Goal: Task Accomplishment & Management: Use online tool/utility

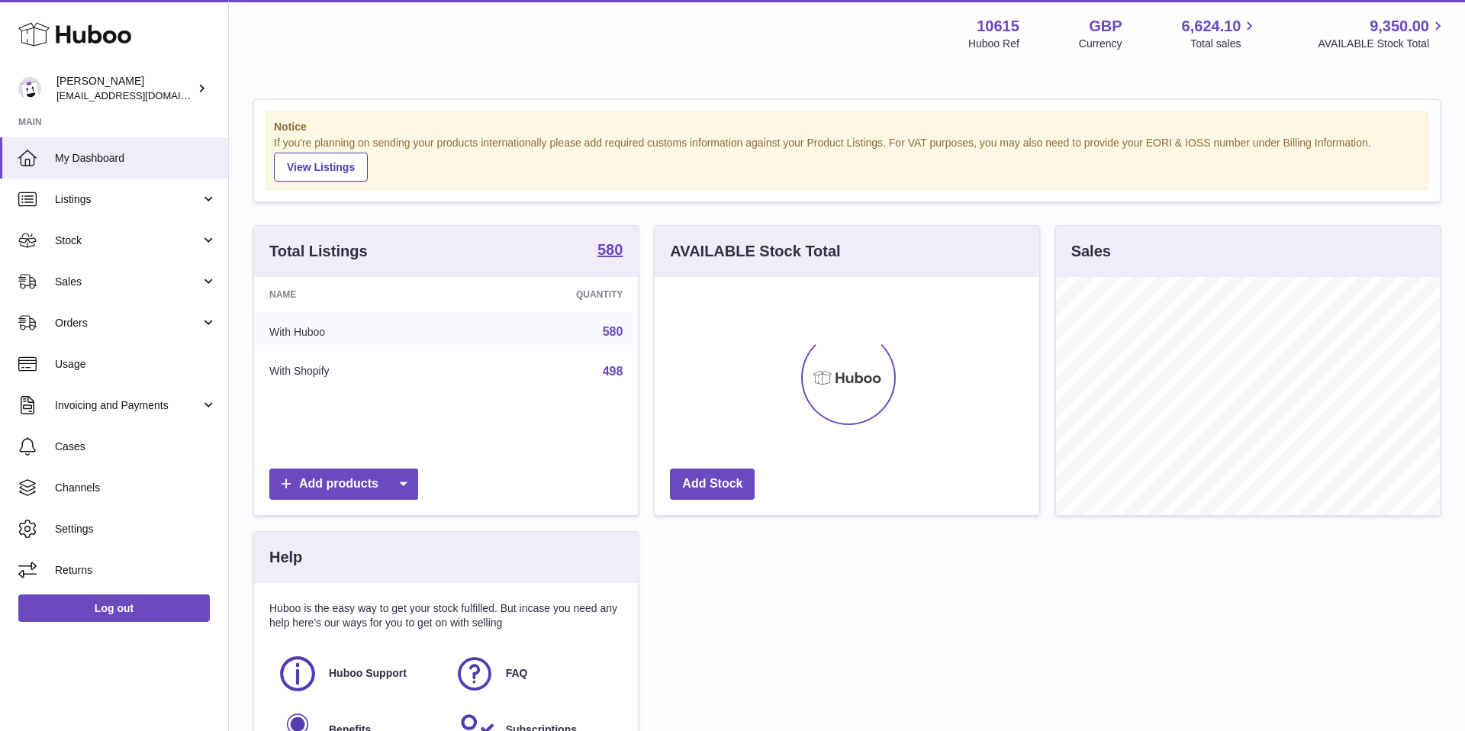
scroll to position [238, 385]
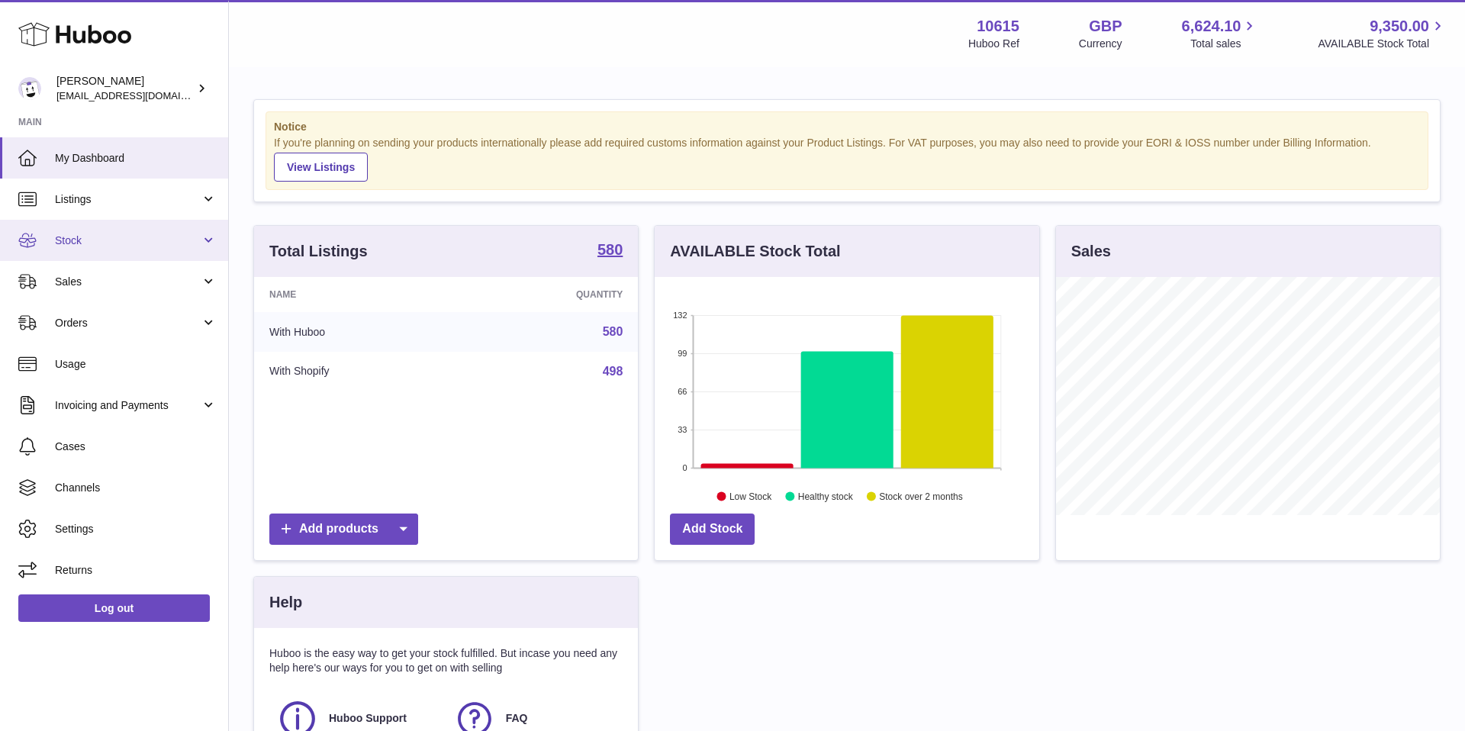
click at [156, 239] on span "Stock" at bounding box center [128, 240] width 146 height 14
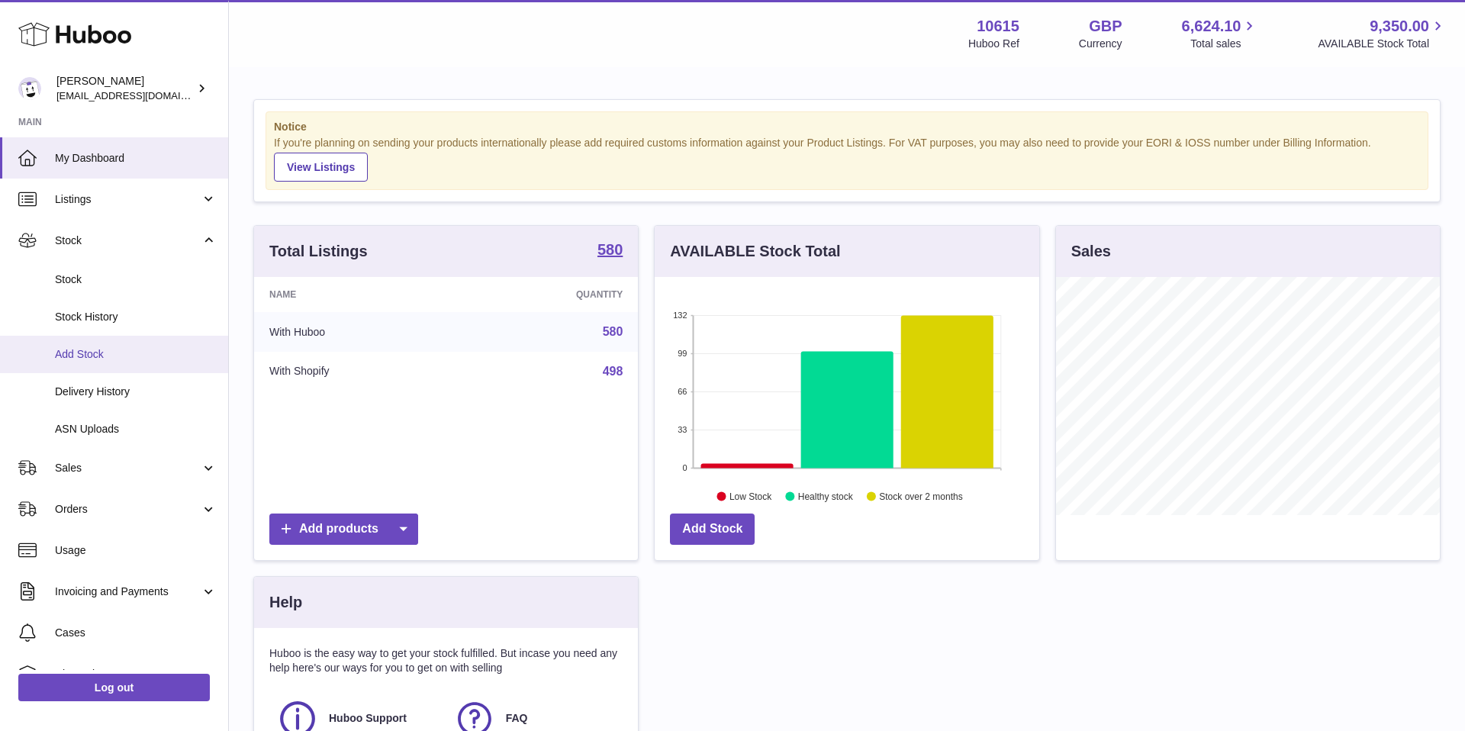
click at [133, 363] on link "Add Stock" at bounding box center [114, 354] width 228 height 37
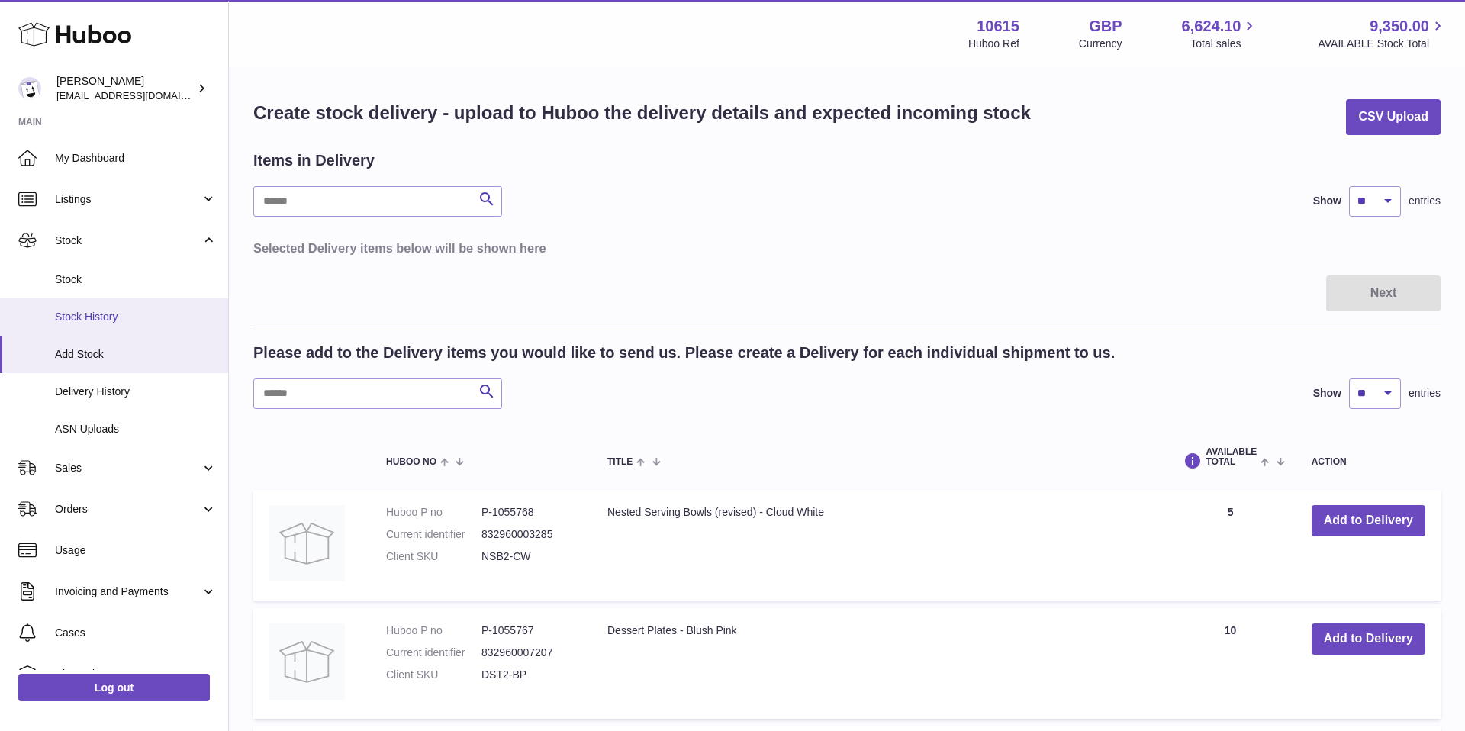
click at [71, 320] on span "Stock History" at bounding box center [136, 317] width 162 height 14
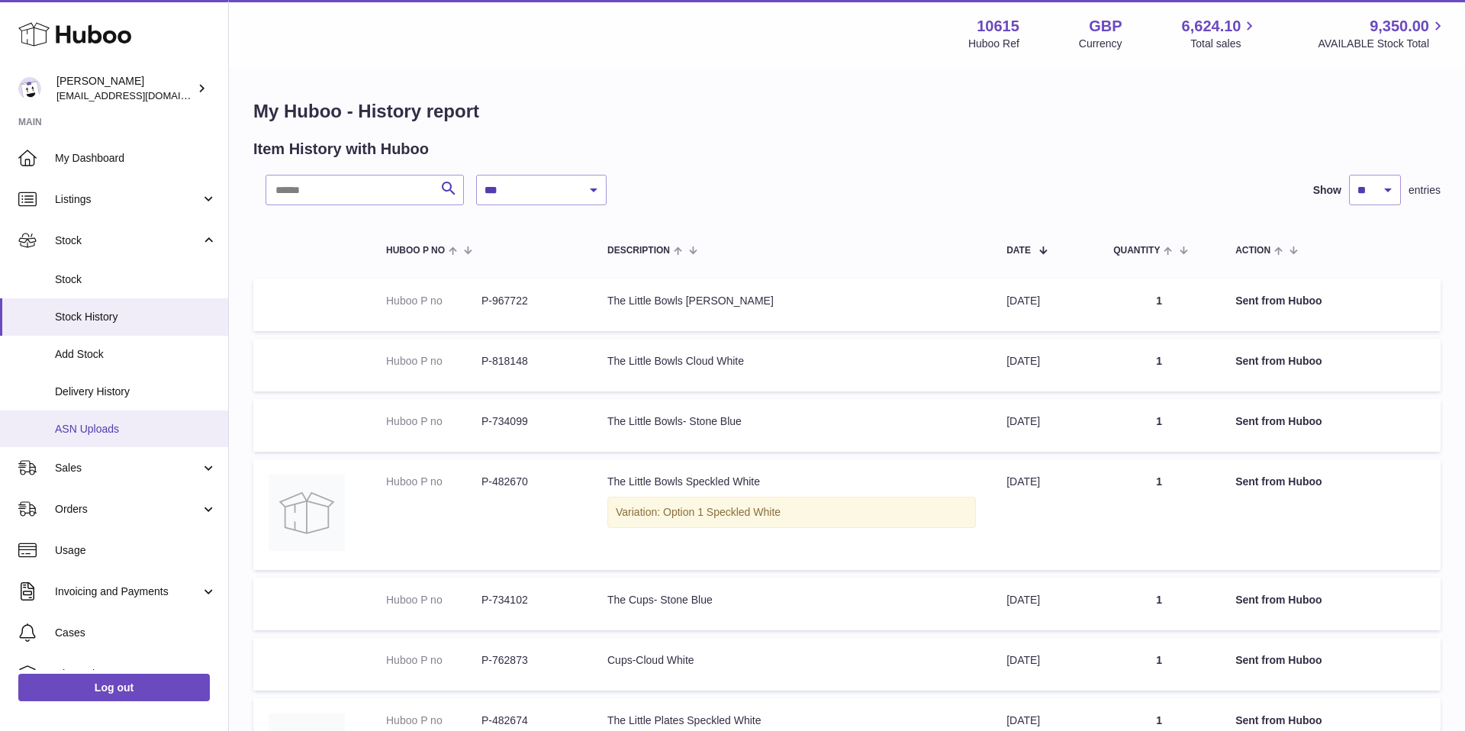
click at [108, 423] on span "ASN Uploads" at bounding box center [136, 429] width 162 height 14
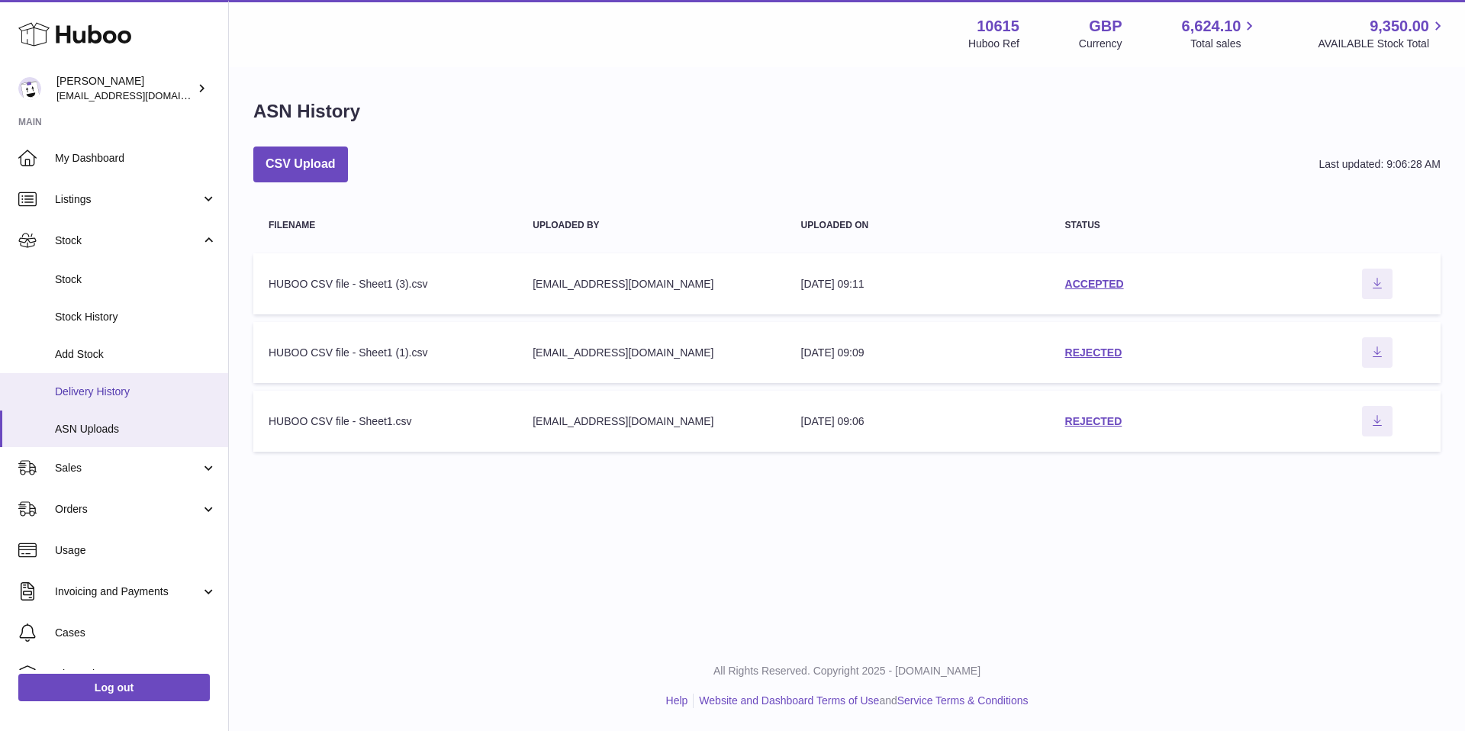
click at [120, 393] on span "Delivery History" at bounding box center [136, 392] width 162 height 14
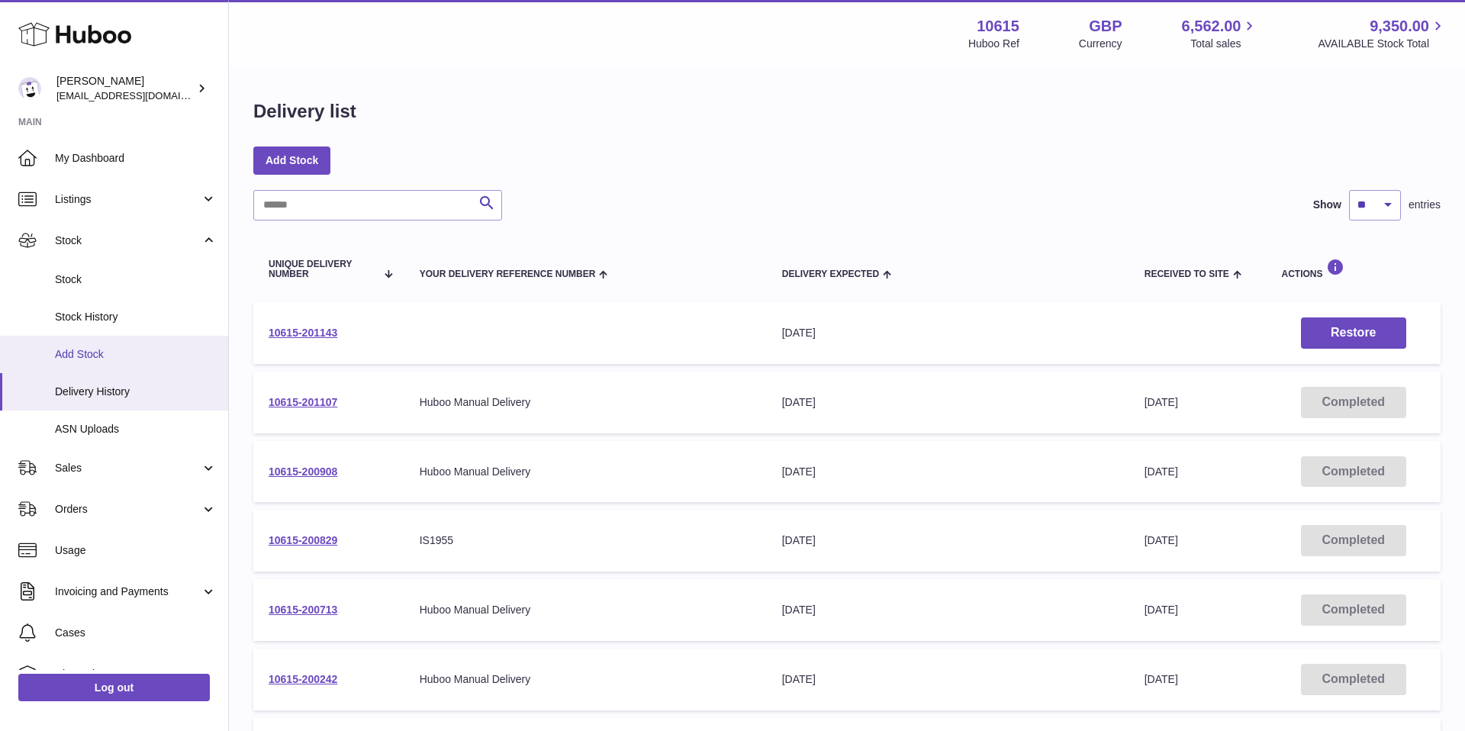
click at [75, 353] on span "Add Stock" at bounding box center [136, 354] width 162 height 14
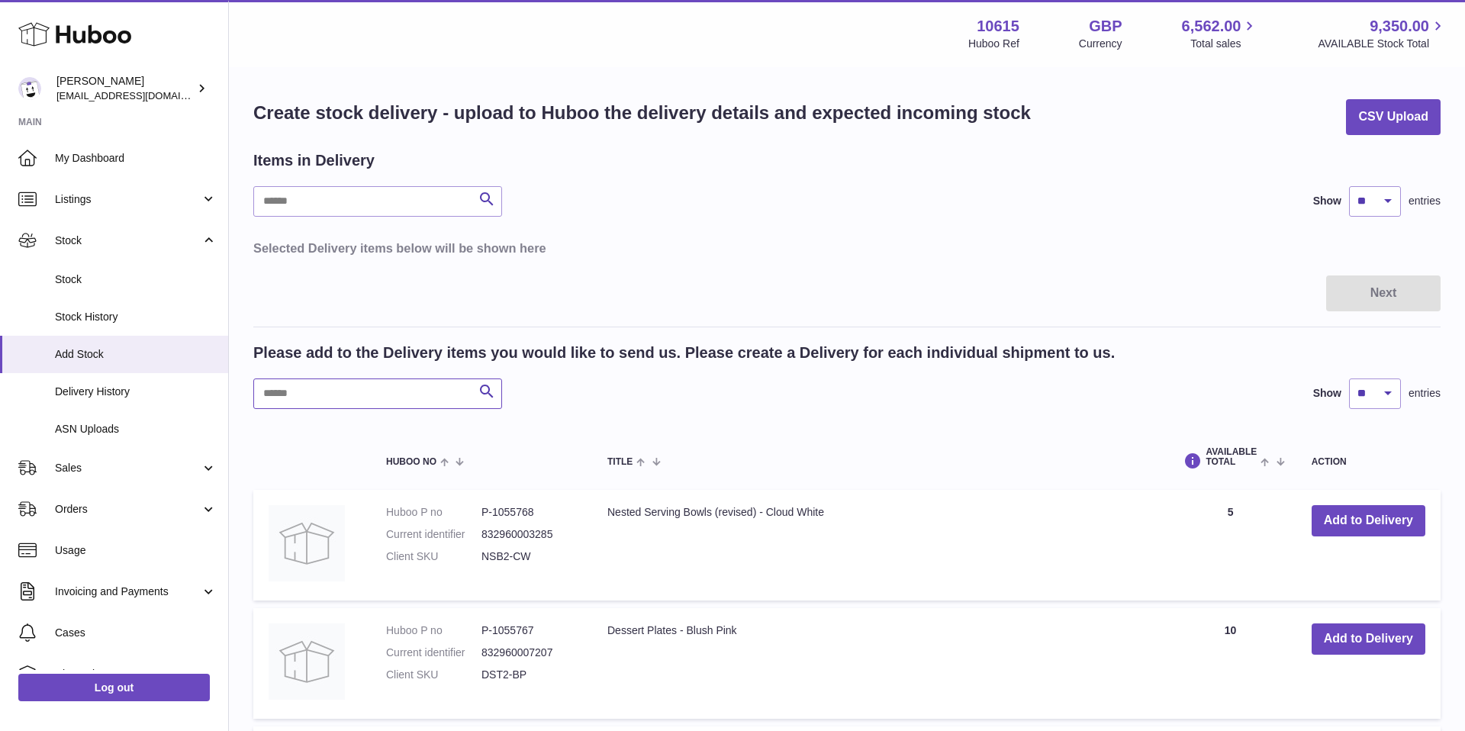
click at [371, 396] on input "text" at bounding box center [377, 393] width 249 height 31
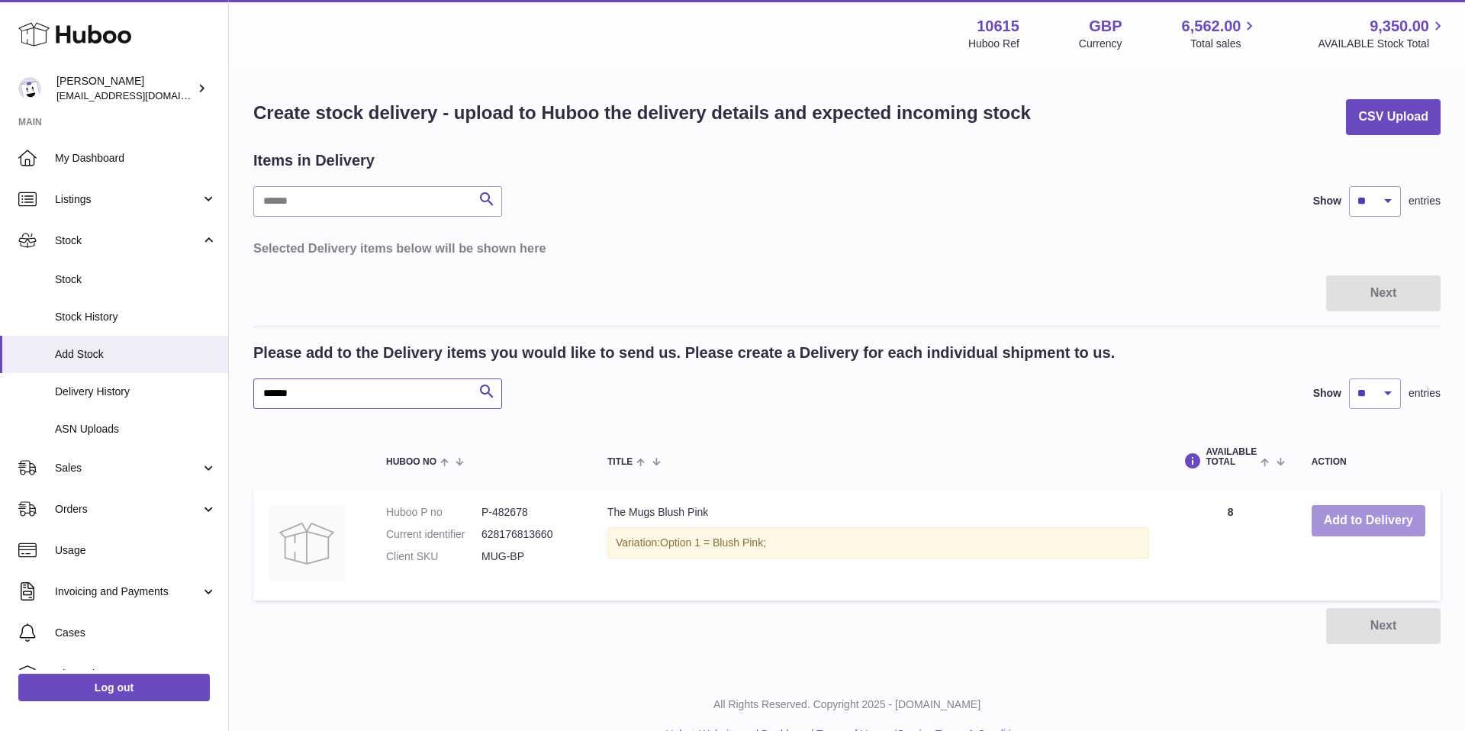
type input "******"
click at [1355, 530] on button "Add to Delivery" at bounding box center [1369, 520] width 114 height 31
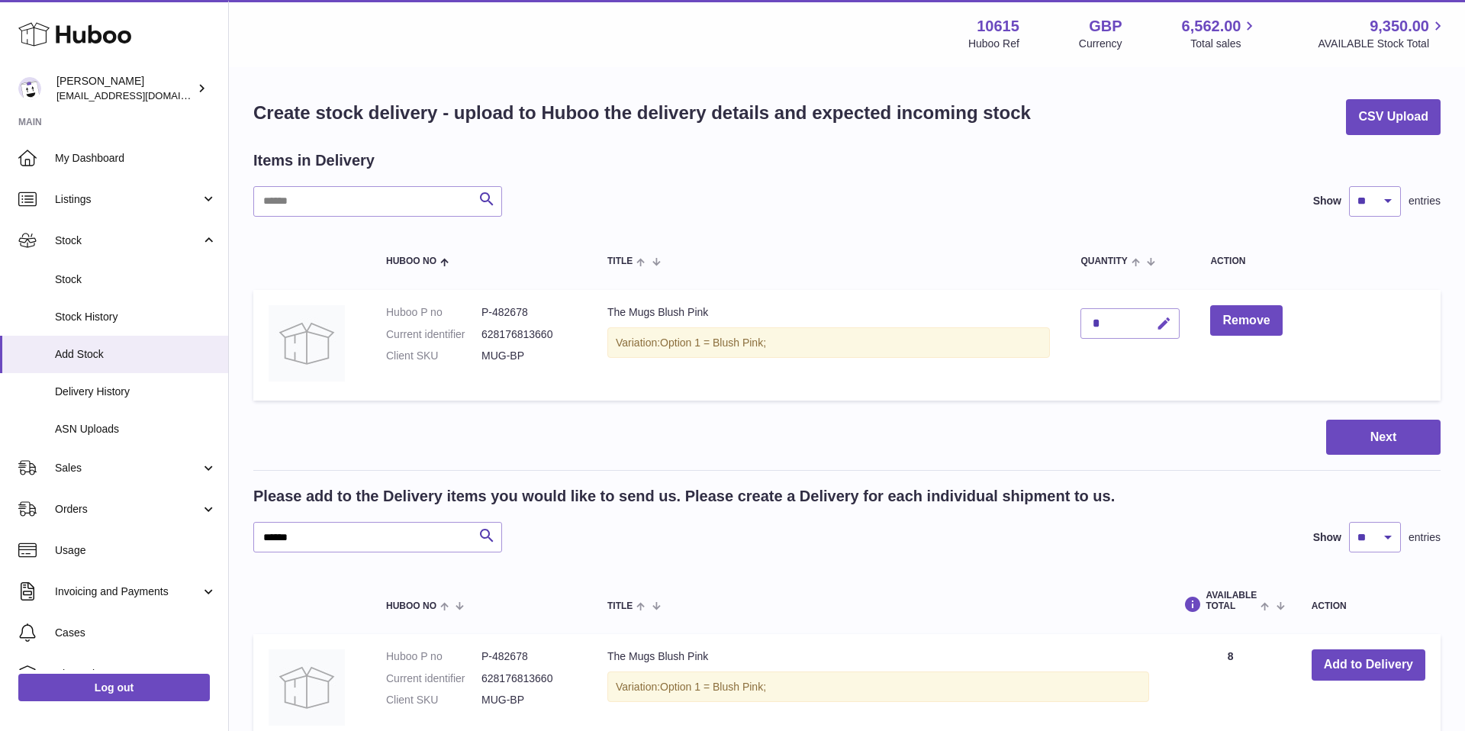
click at [1167, 327] on icon "button" at bounding box center [1164, 324] width 16 height 16
type input "**"
click at [1164, 319] on icon "submit" at bounding box center [1164, 324] width 14 height 14
click at [1378, 435] on button "Next" at bounding box center [1383, 438] width 114 height 36
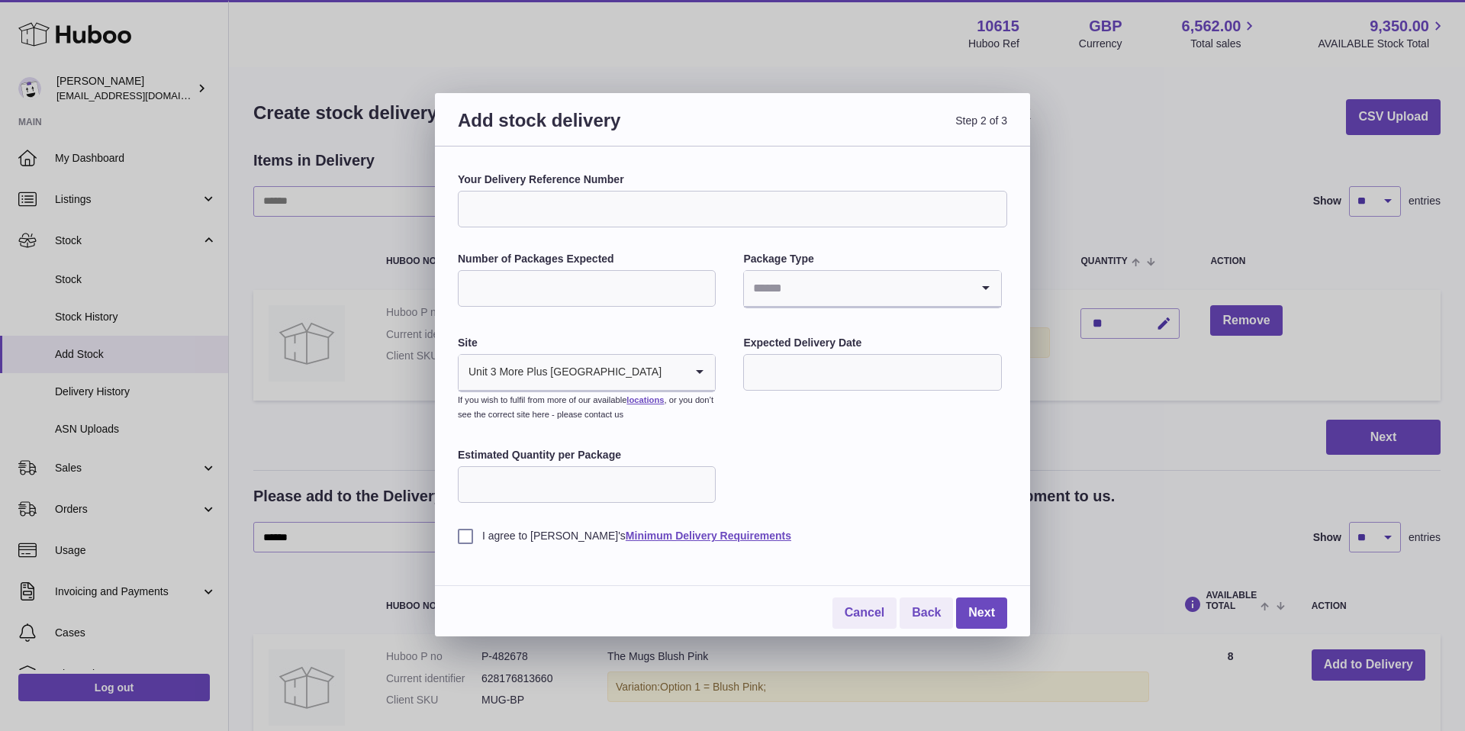
click at [566, 287] on input "Number of Packages Expected" at bounding box center [587, 288] width 258 height 37
type input "*"
click at [792, 288] on input "Search for option" at bounding box center [857, 288] width 226 height 35
click at [772, 391] on li "Boxes" at bounding box center [872, 390] width 255 height 31
click at [827, 372] on input "text" at bounding box center [872, 372] width 258 height 37
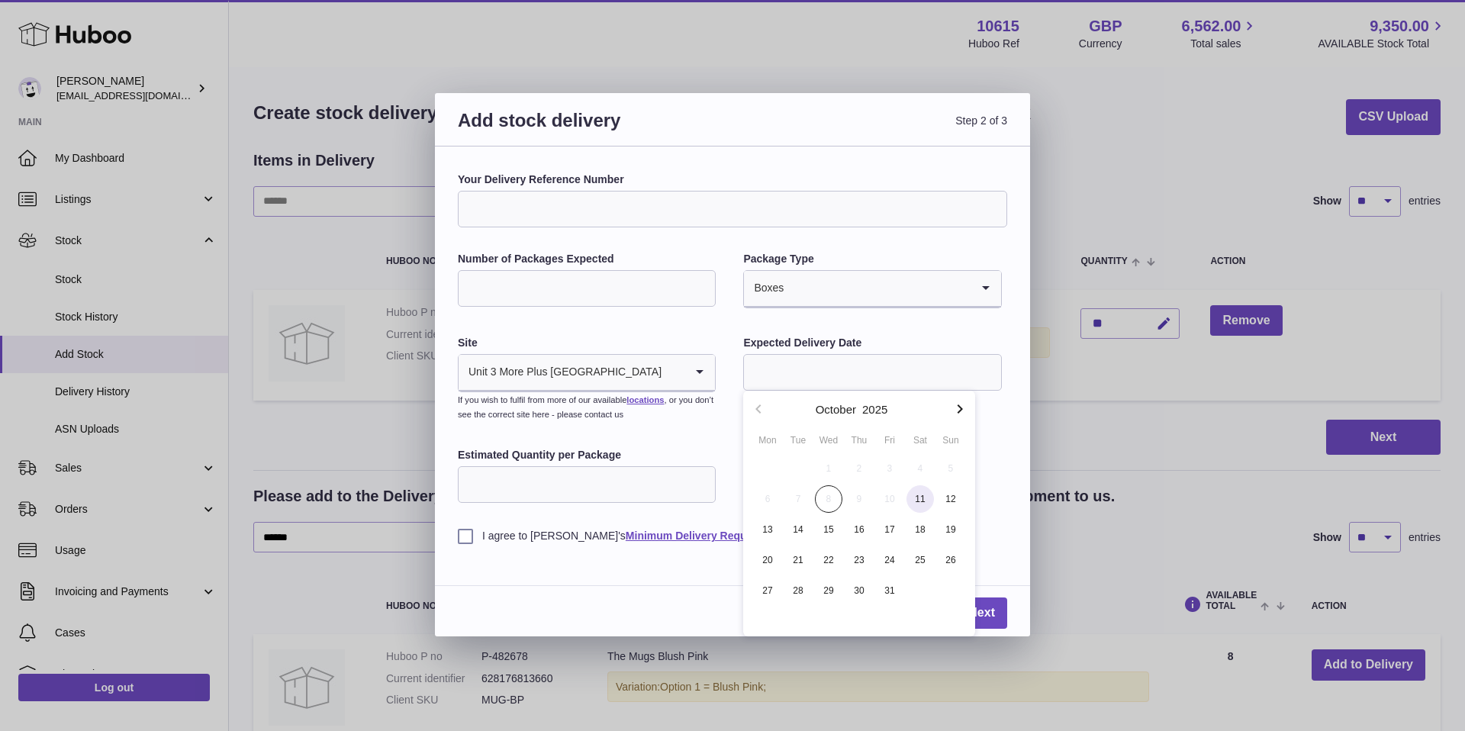
click at [911, 499] on span "11" at bounding box center [919, 498] width 27 height 27
type input "**********"
click at [578, 497] on input "Estimated Quantity per Package" at bounding box center [587, 484] width 258 height 37
type input "*"
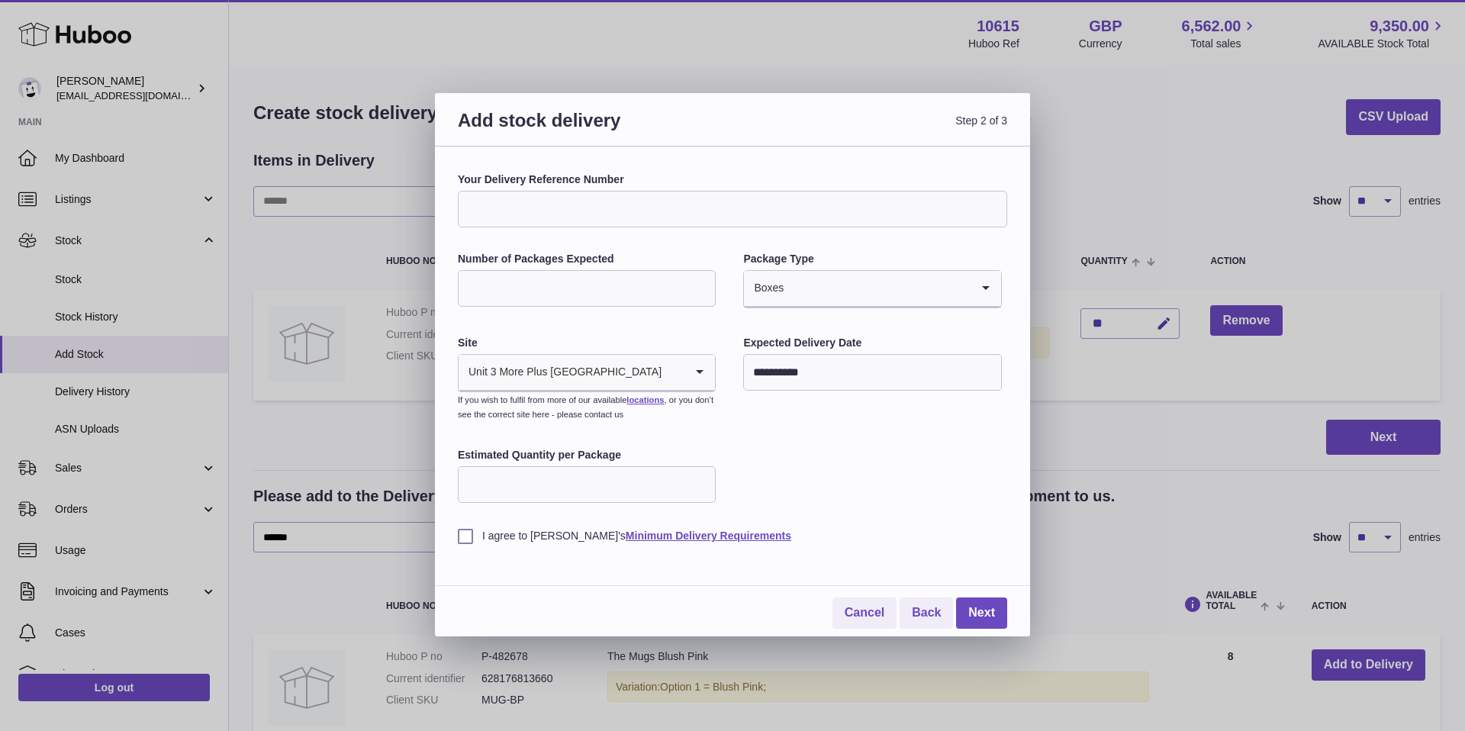
type input "*"
click at [459, 533] on label "I agree to [PERSON_NAME]'s Minimum Delivery Requirements" at bounding box center [732, 536] width 549 height 14
click at [974, 604] on link "Next" at bounding box center [981, 612] width 51 height 31
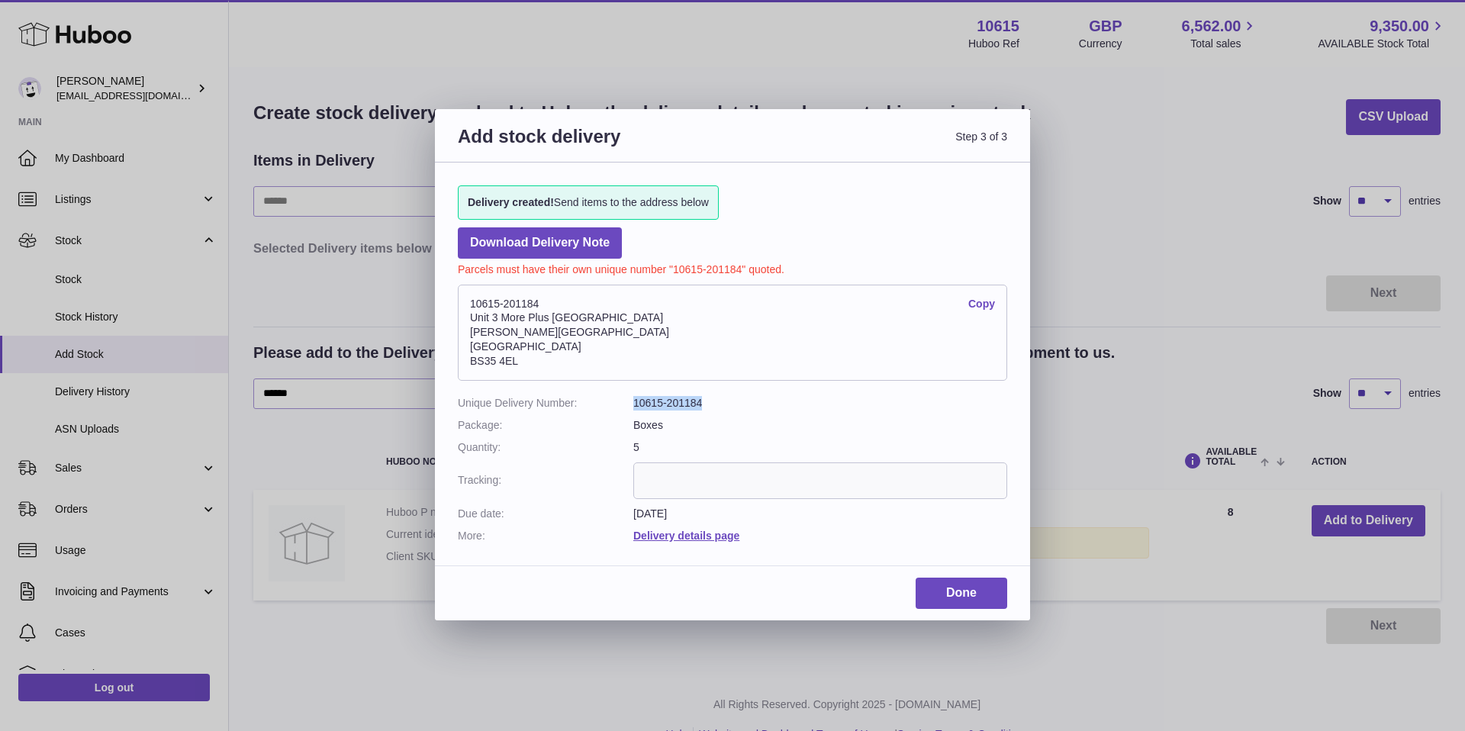
drag, startPoint x: 705, startPoint y: 401, endPoint x: 633, endPoint y: 402, distance: 71.7
click at [633, 402] on dd "10615-201184" at bounding box center [820, 403] width 374 height 14
copy dd "10615-201184"
click at [461, 401] on dt "Unique Delivery Number:" at bounding box center [545, 403] width 175 height 14
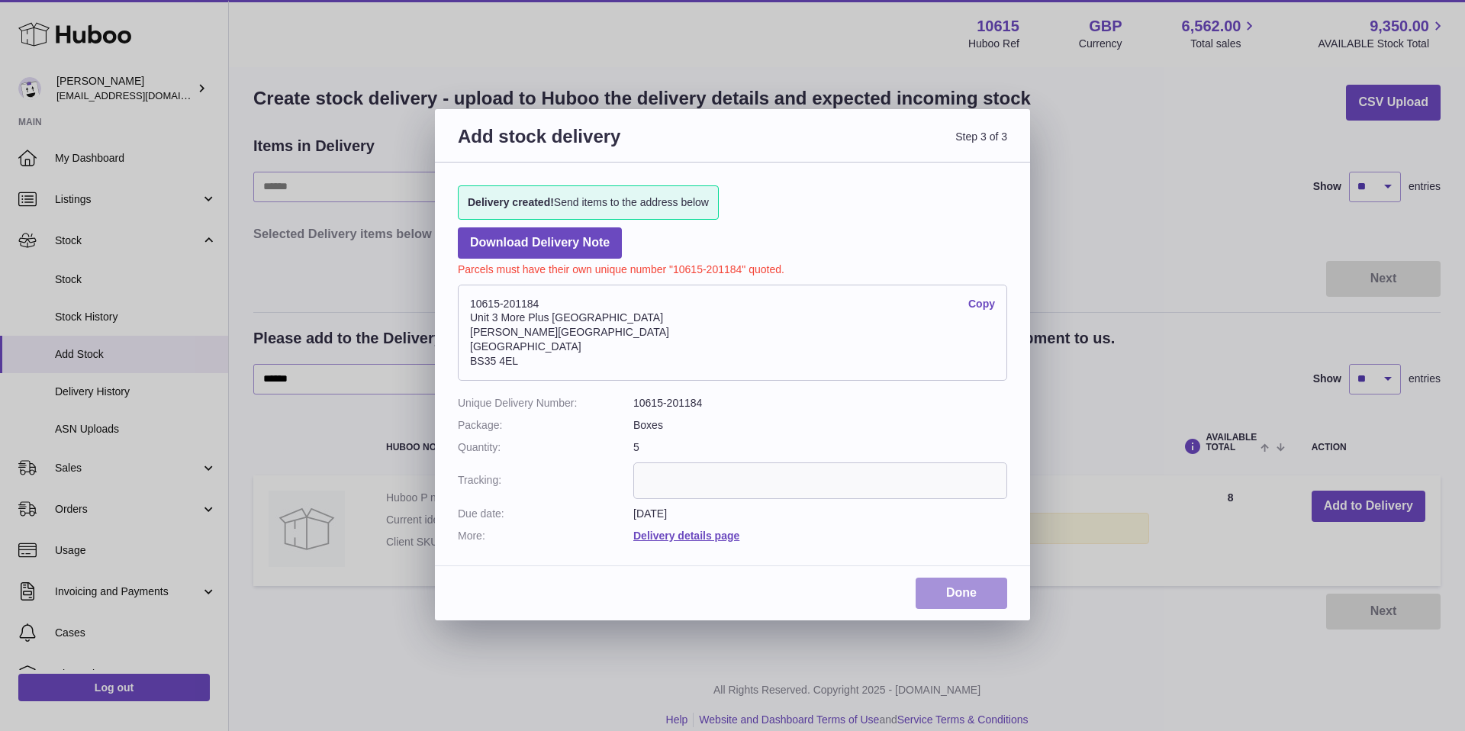
scroll to position [16, 0]
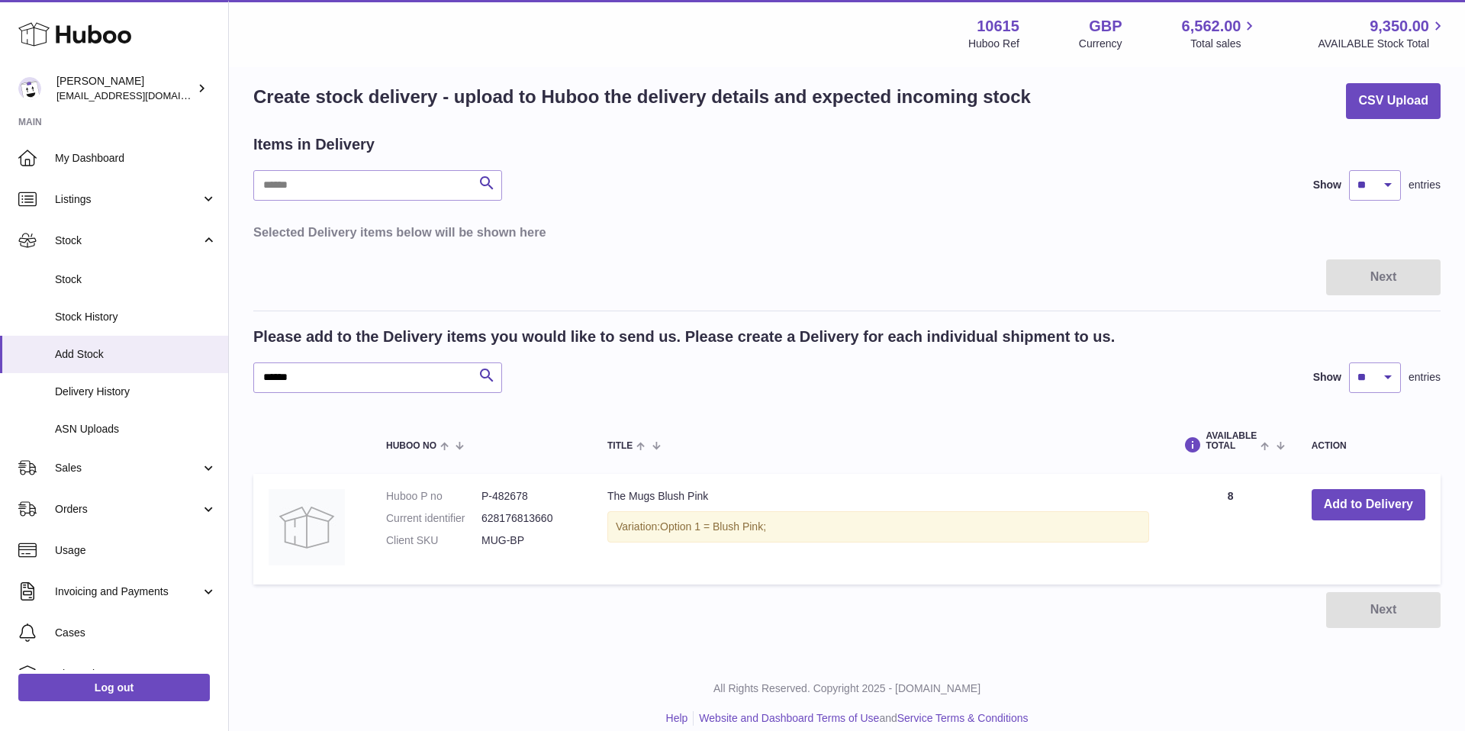
click at [727, 27] on div at bounding box center [732, 365] width 1465 height 731
